Goal: Task Accomplishment & Management: Use online tool/utility

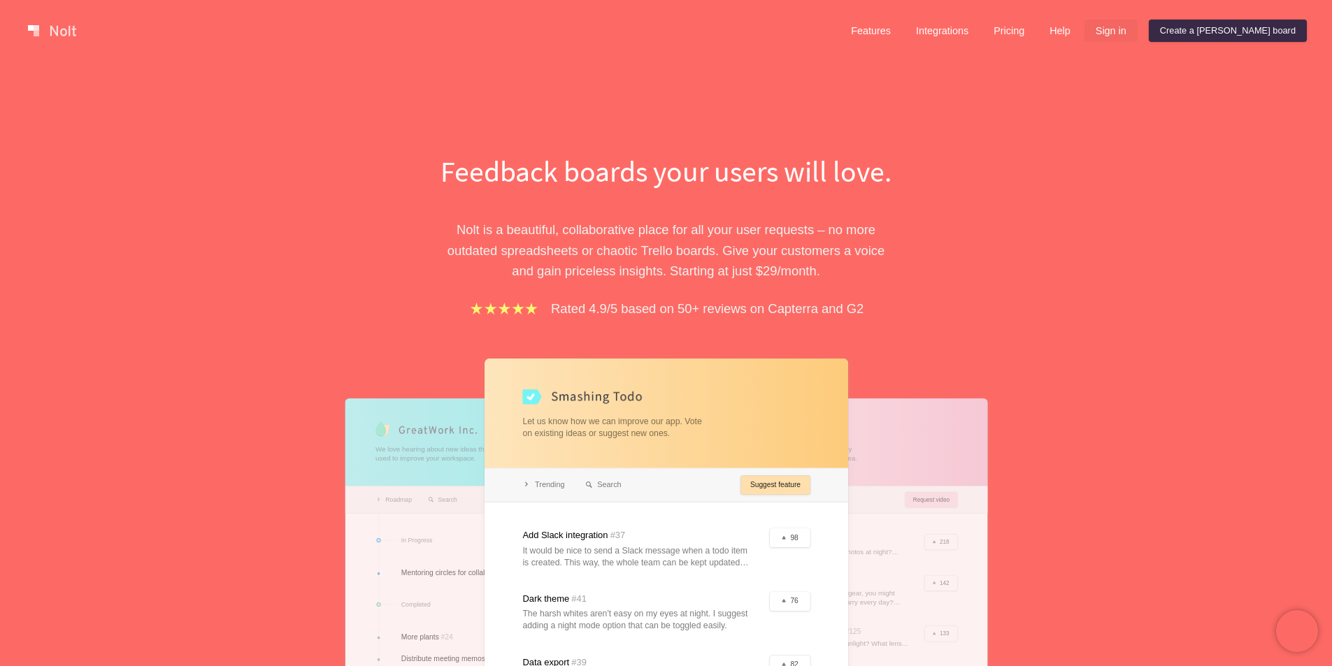
click at [1137, 24] on link "Sign in" at bounding box center [1110, 31] width 53 height 22
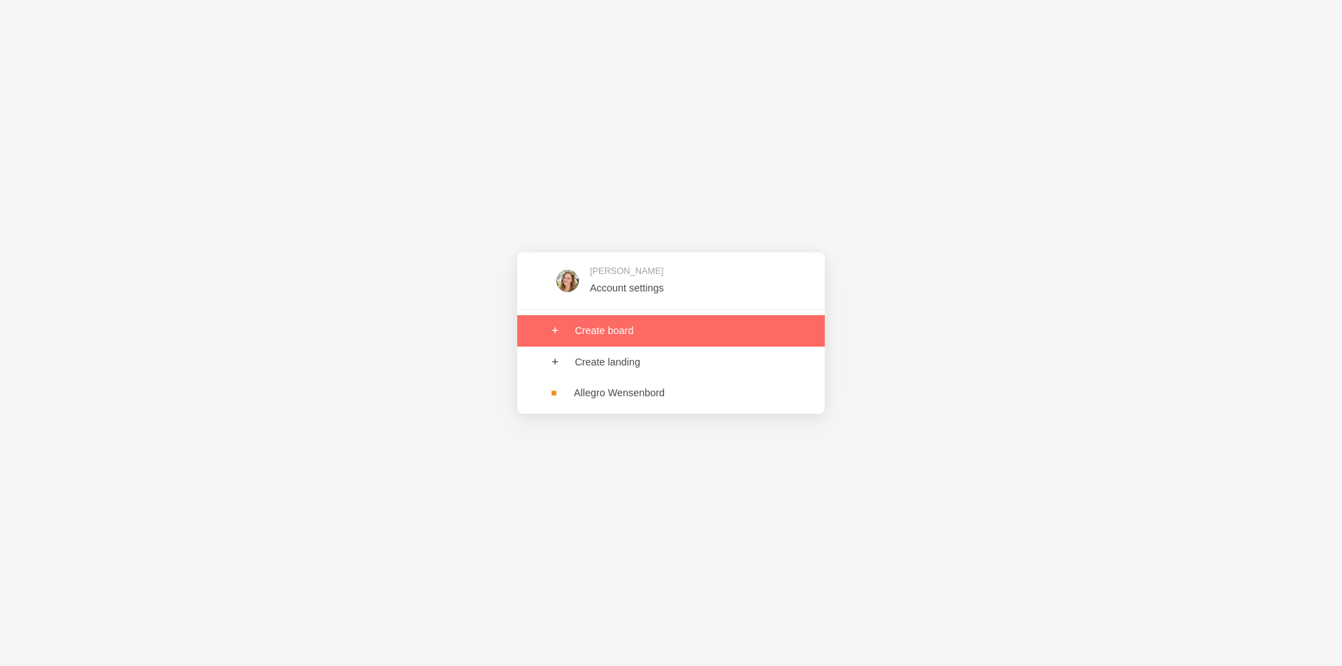
click at [599, 331] on link at bounding box center [671, 330] width 308 height 31
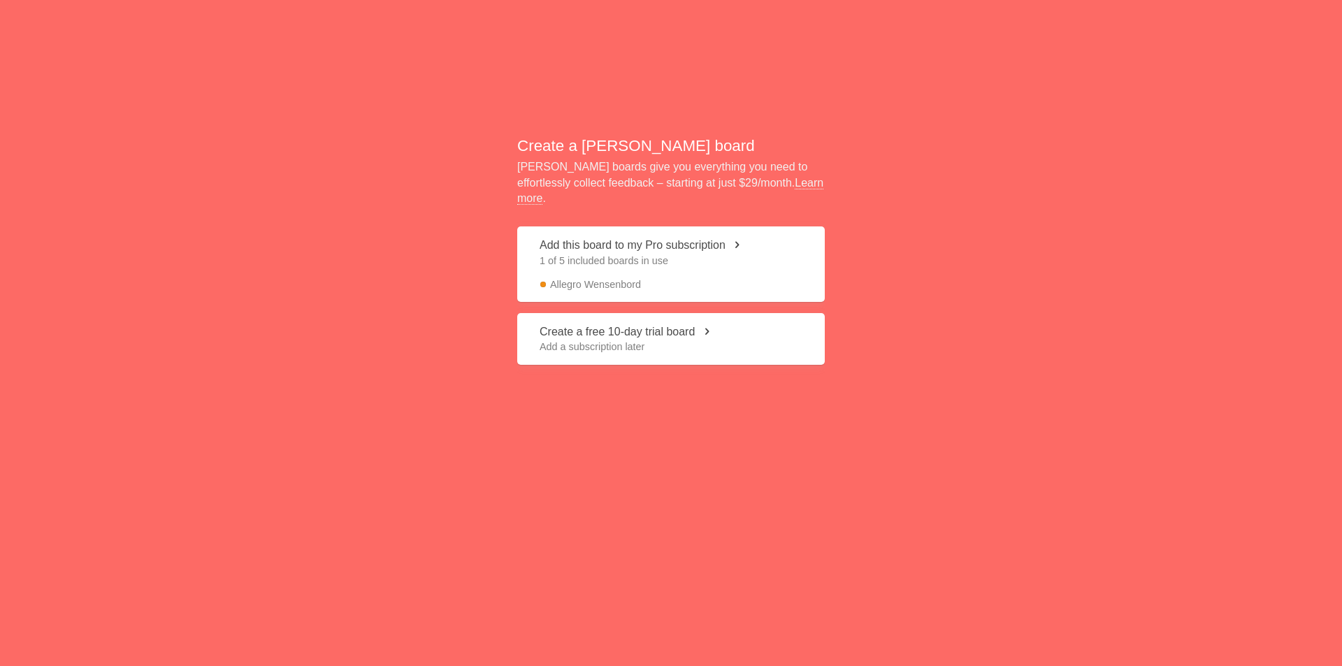
click at [630, 254] on span "1 of 5 included boards in use" at bounding box center [671, 261] width 263 height 14
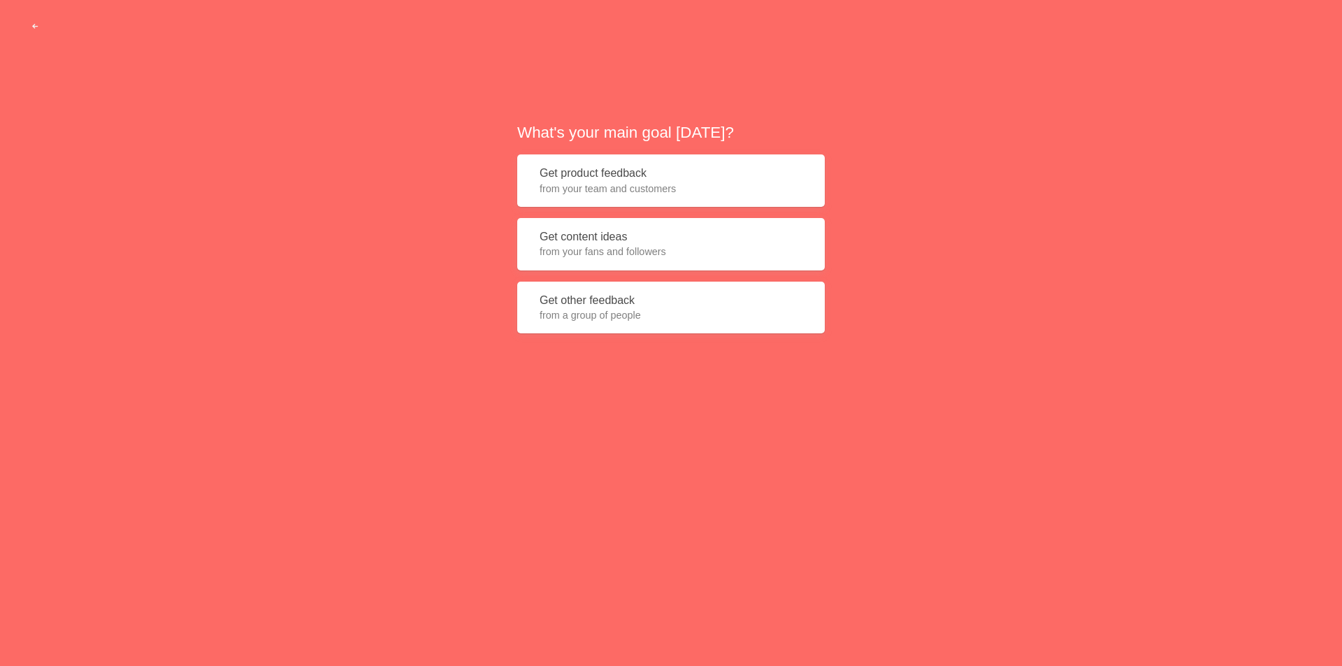
click at [658, 319] on span "from a group of people" at bounding box center [671, 315] width 263 height 14
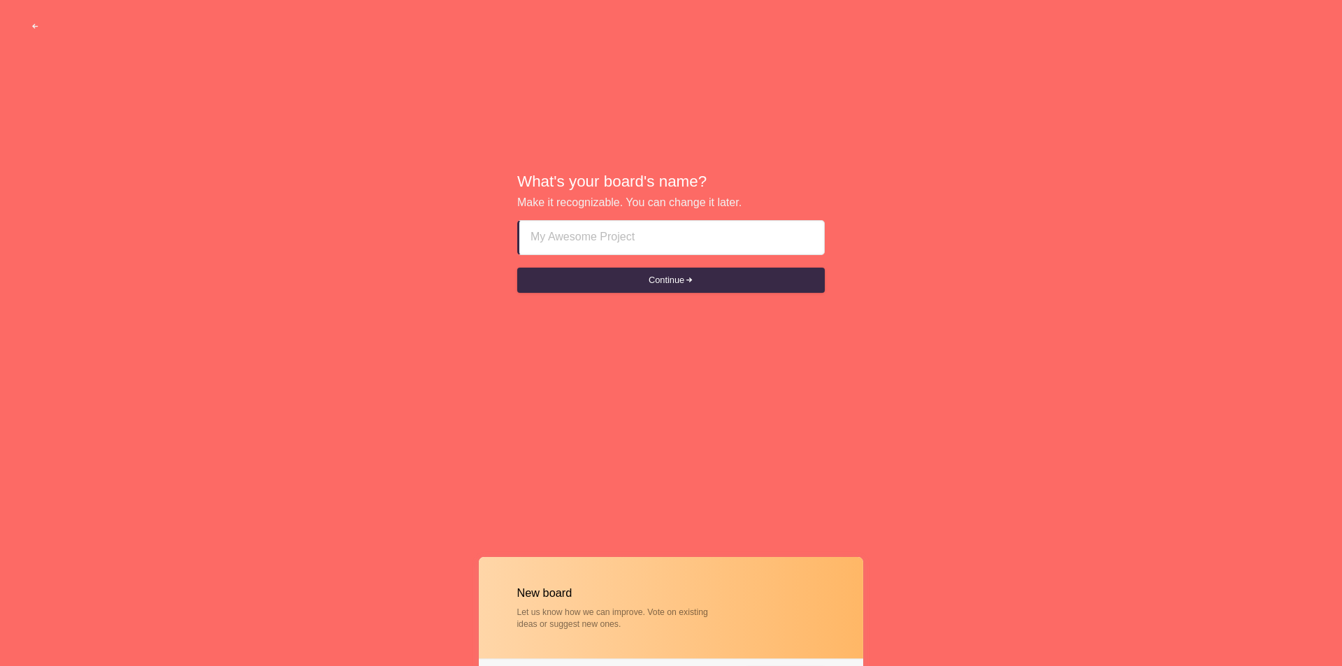
click at [637, 236] on input at bounding box center [672, 238] width 282 height 34
click at [620, 239] on input at bounding box center [672, 238] width 282 height 34
click at [645, 276] on button "Continue" at bounding box center [671, 280] width 308 height 25
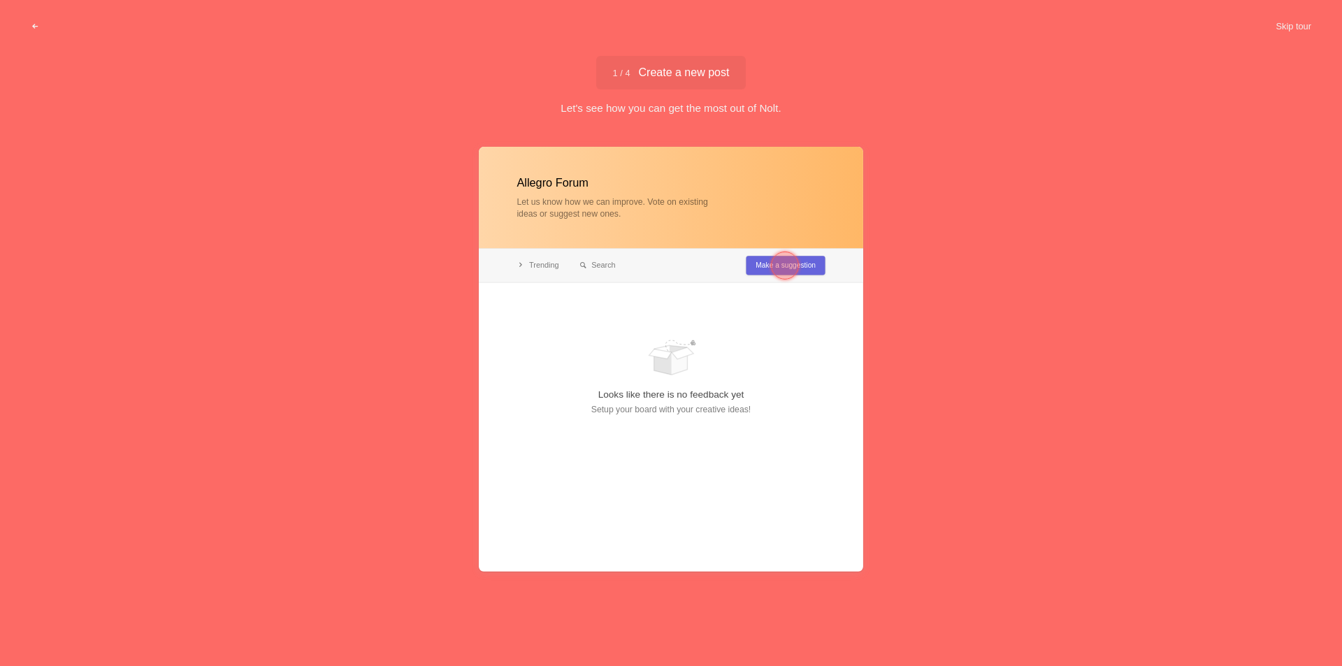
type input "Allegro Forum"
click at [786, 259] on div at bounding box center [785, 266] width 28 height 28
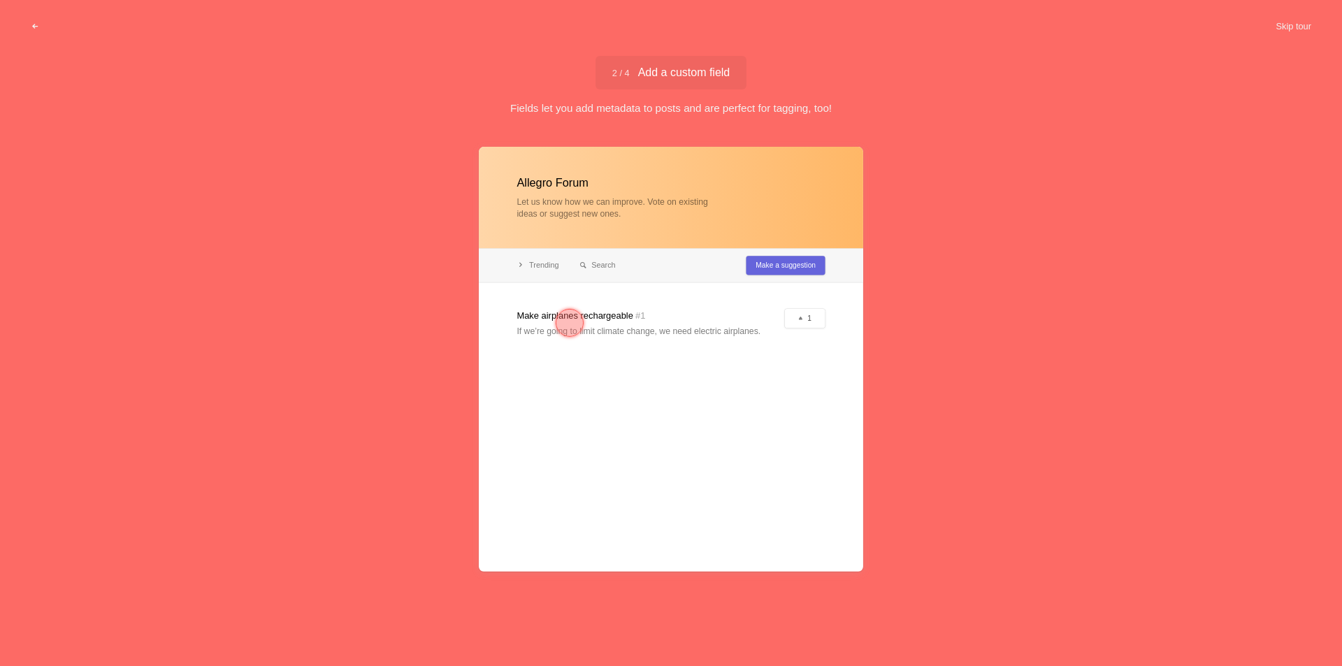
click at [564, 321] on div at bounding box center [570, 323] width 28 height 28
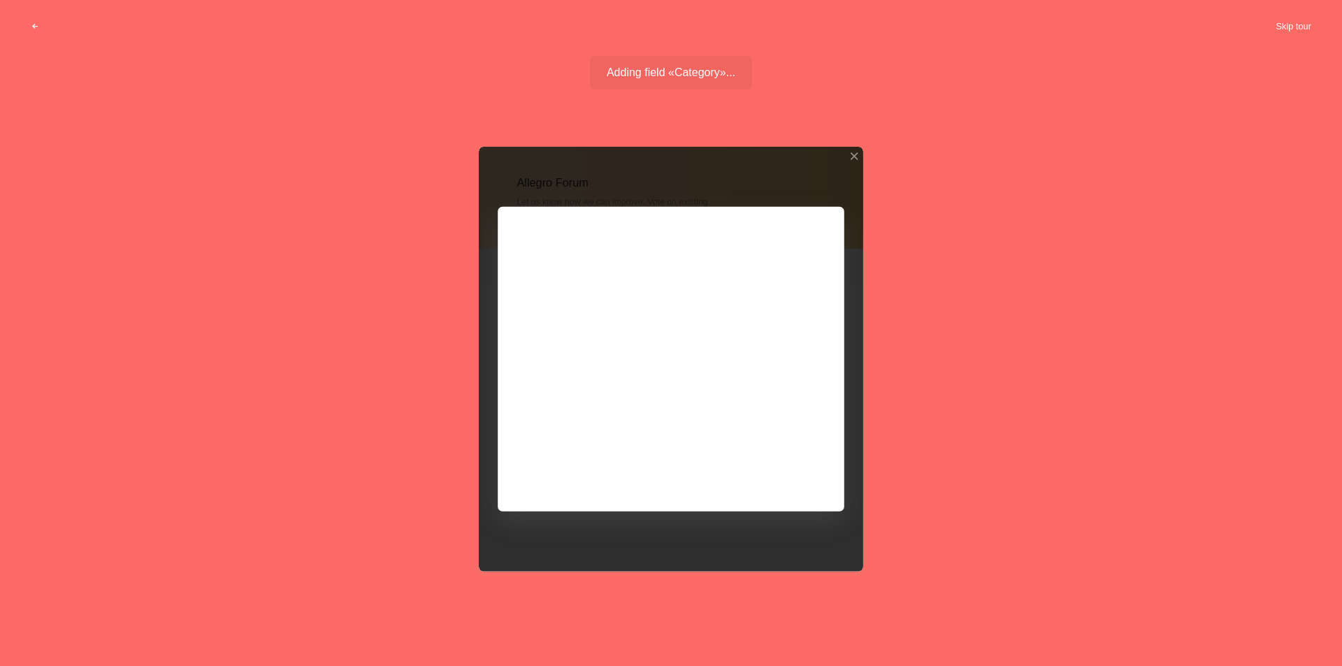
click at [1286, 20] on button "Skip tour" at bounding box center [1293, 26] width 69 height 25
